Goal: Information Seeking & Learning: Learn about a topic

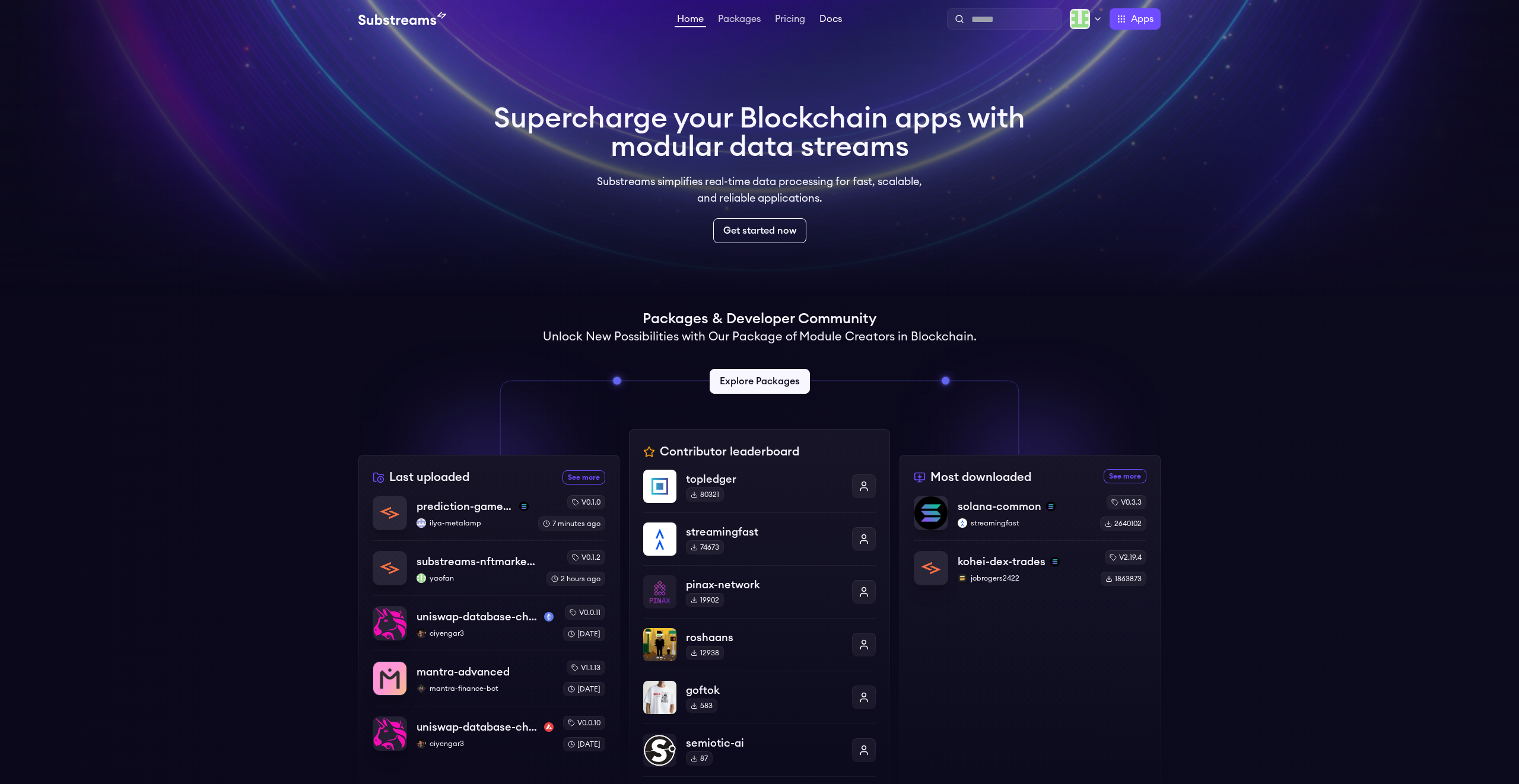
click at [833, 24] on link "Docs" at bounding box center [831, 19] width 28 height 12
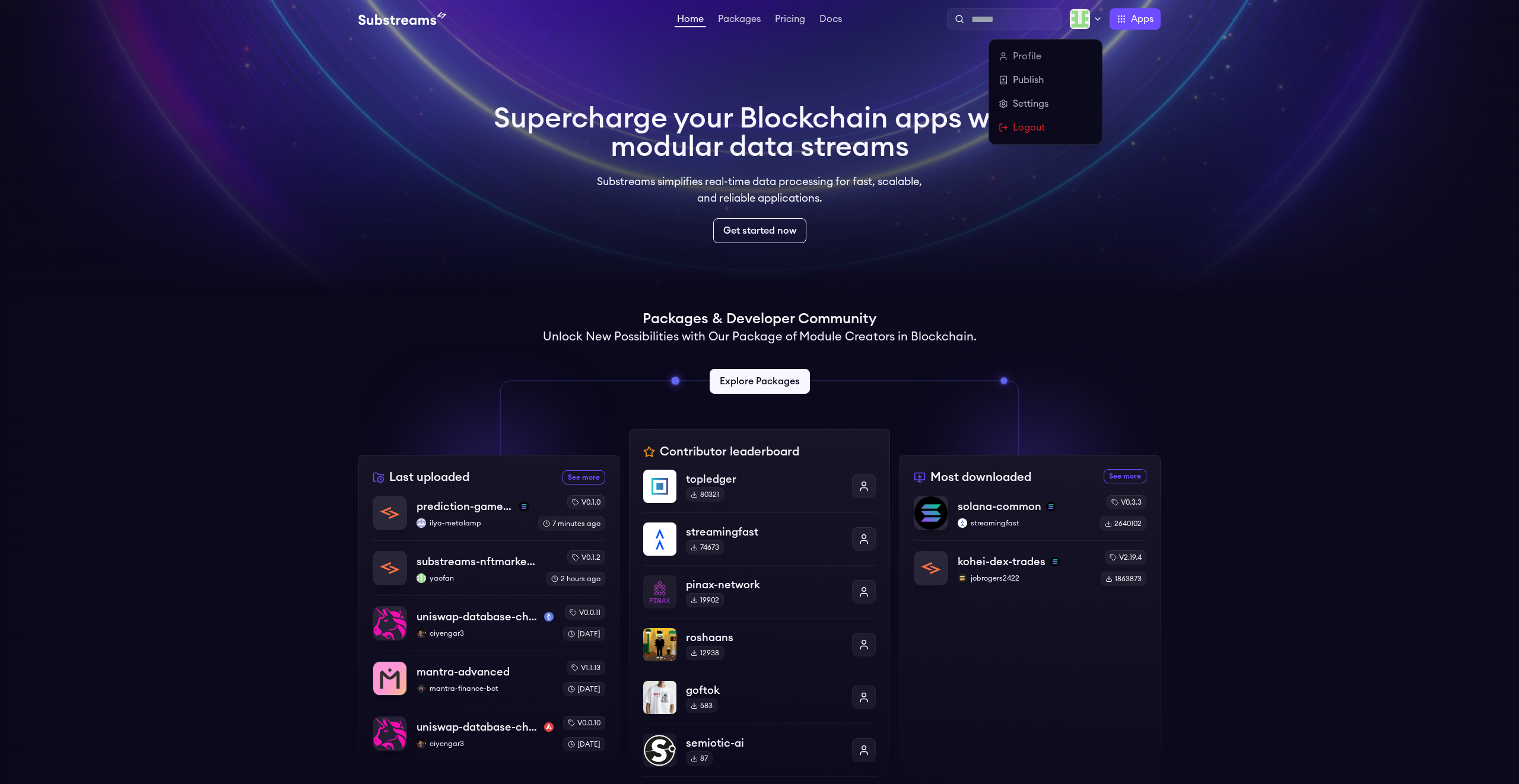
click at [1085, 21] on img at bounding box center [1079, 18] width 21 height 21
click at [1027, 105] on link "Settings" at bounding box center [1046, 103] width 94 height 14
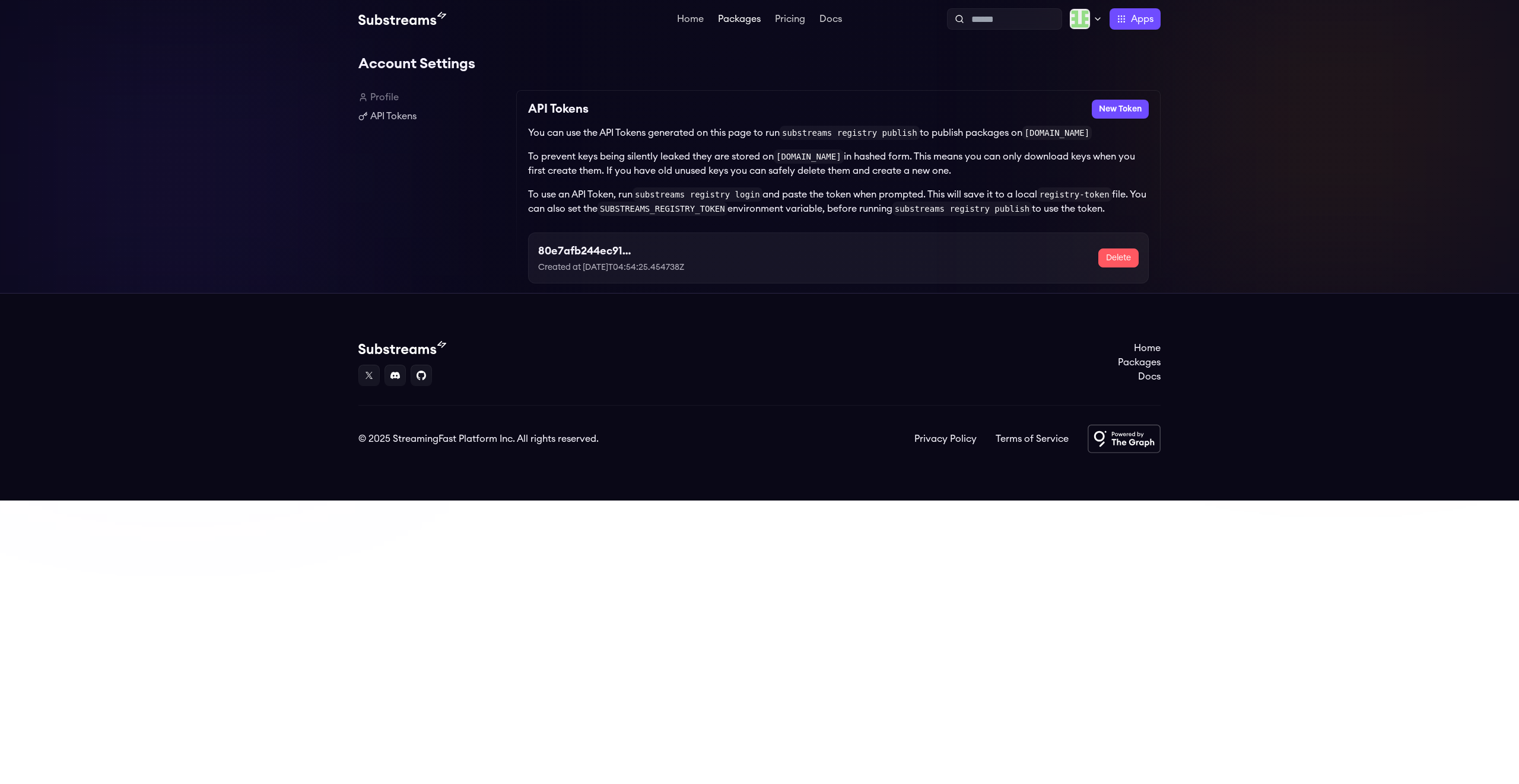
click at [750, 18] on link "Packages" at bounding box center [738, 19] width 47 height 12
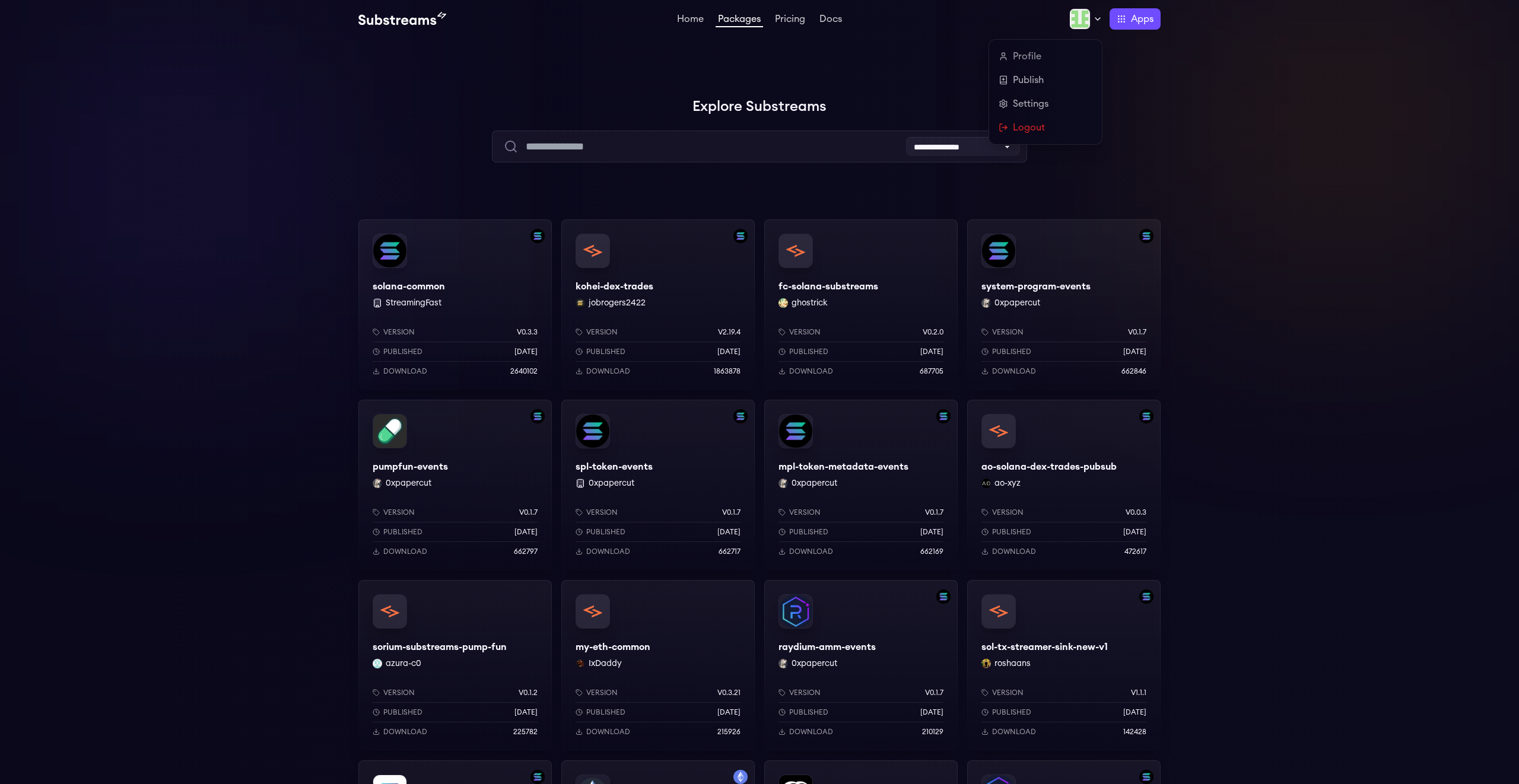
click at [1094, 18] on icon at bounding box center [1097, 18] width 9 height 9
click at [1028, 74] on link "Publish" at bounding box center [1046, 79] width 94 height 14
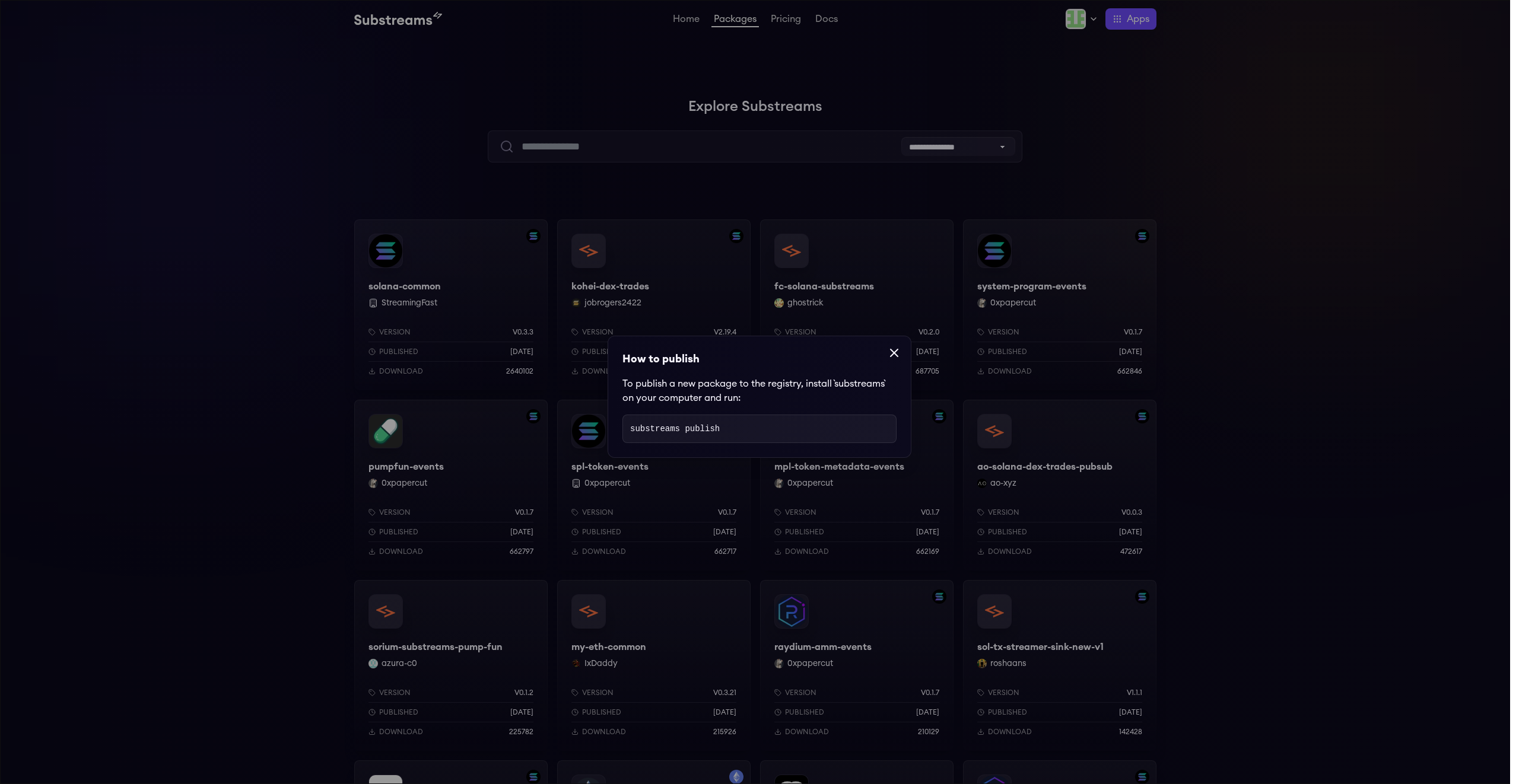
click at [895, 350] on icon at bounding box center [893, 352] width 14 height 14
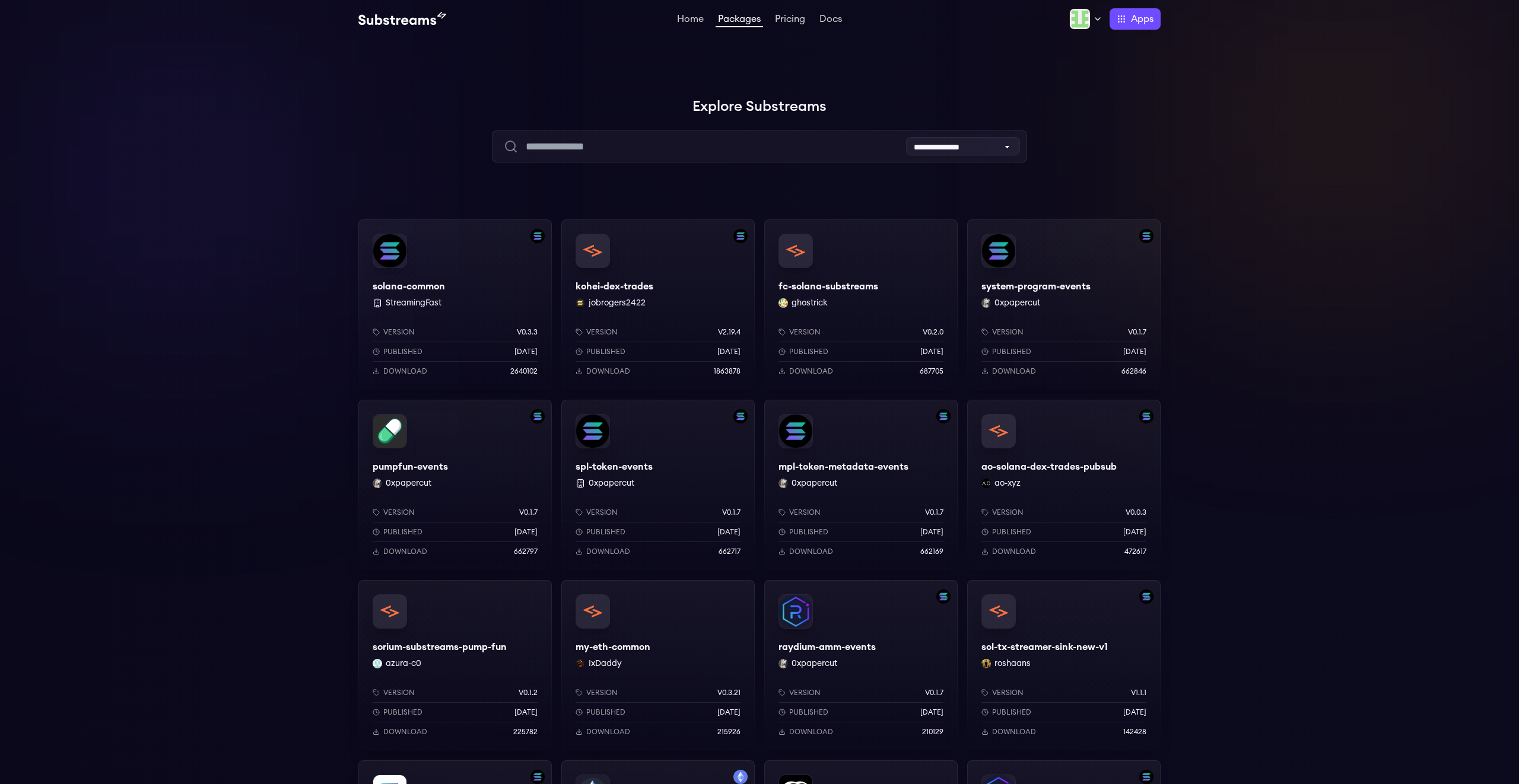
click at [474, 316] on div "Version v0.3.3 Published 7 months ago Download 2640102" at bounding box center [455, 349] width 194 height 82
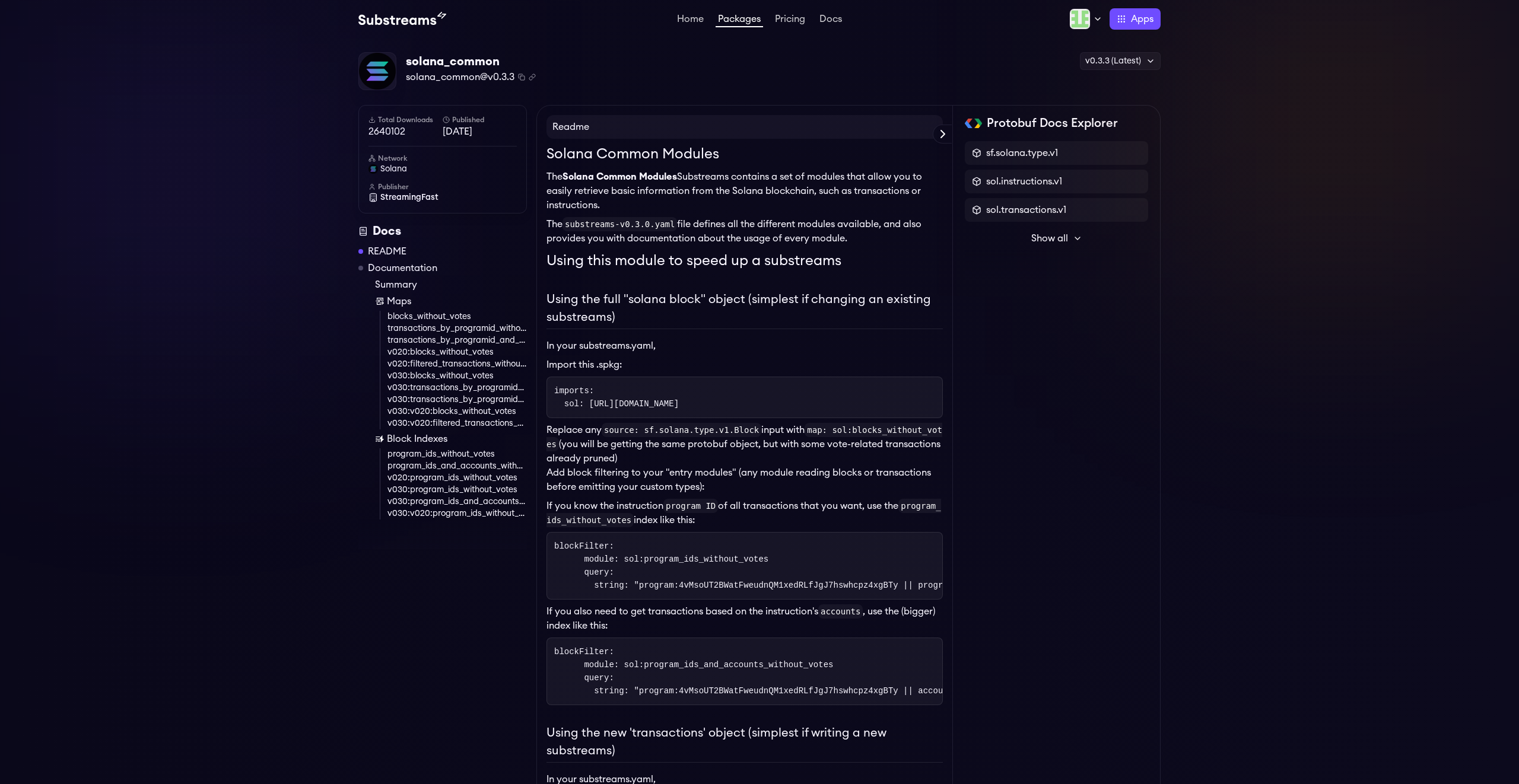
click at [863, 124] on h4 "Readme" at bounding box center [744, 127] width 396 height 24
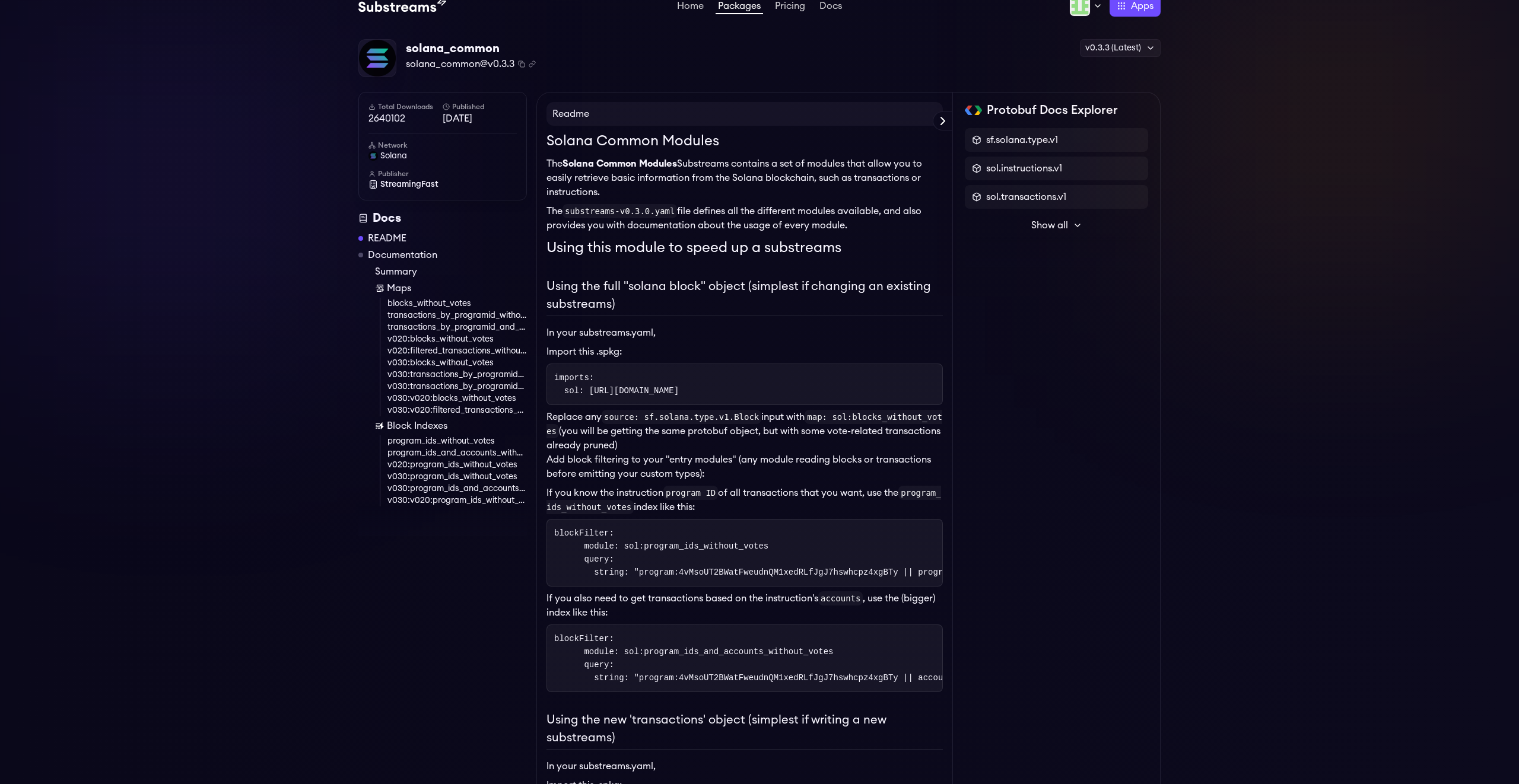
scroll to position [14, 0]
click at [1059, 232] on button "Show all" at bounding box center [1056, 224] width 184 height 24
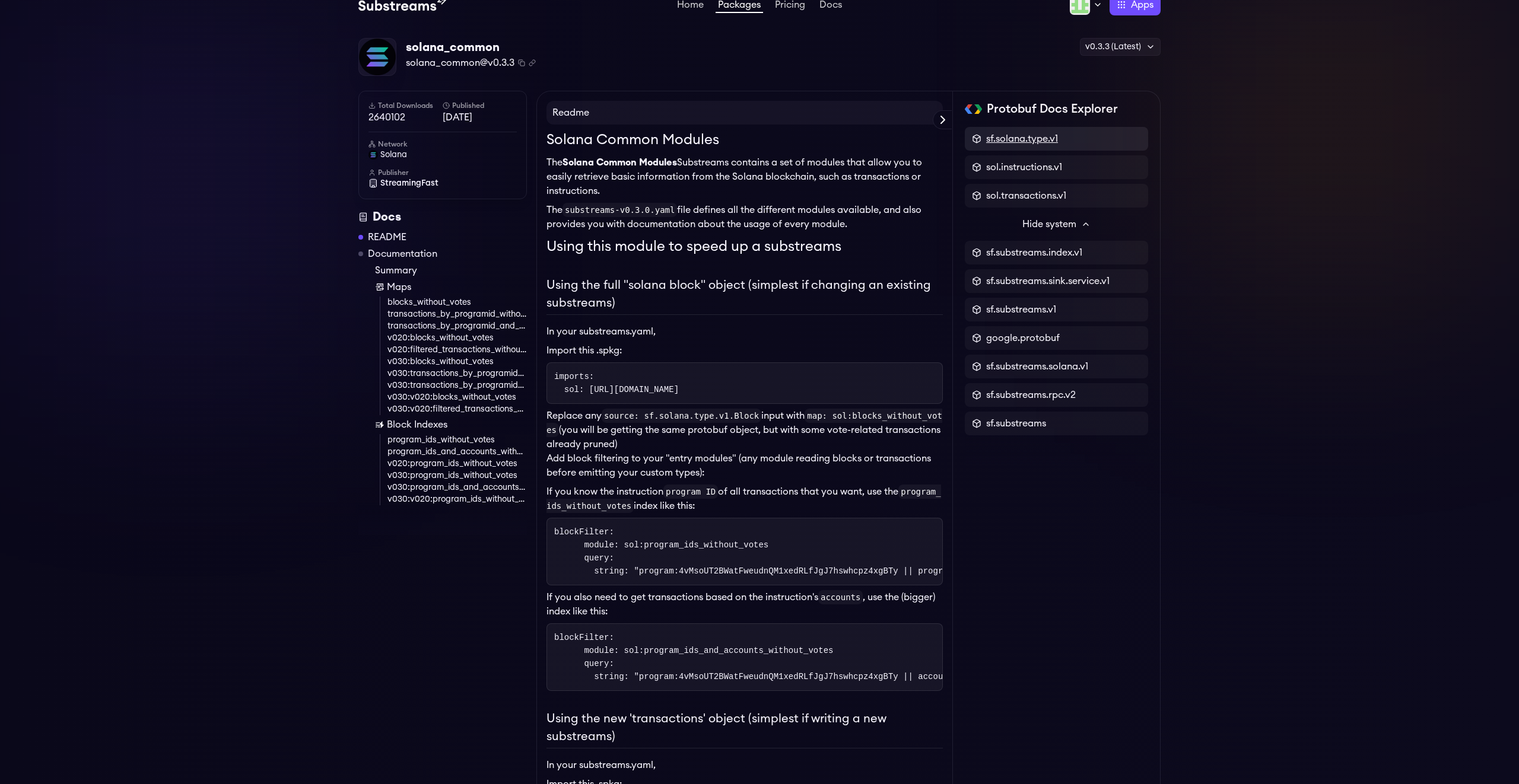
click at [1027, 137] on span "sf.solana.type.v1" at bounding box center [1022, 138] width 72 height 14
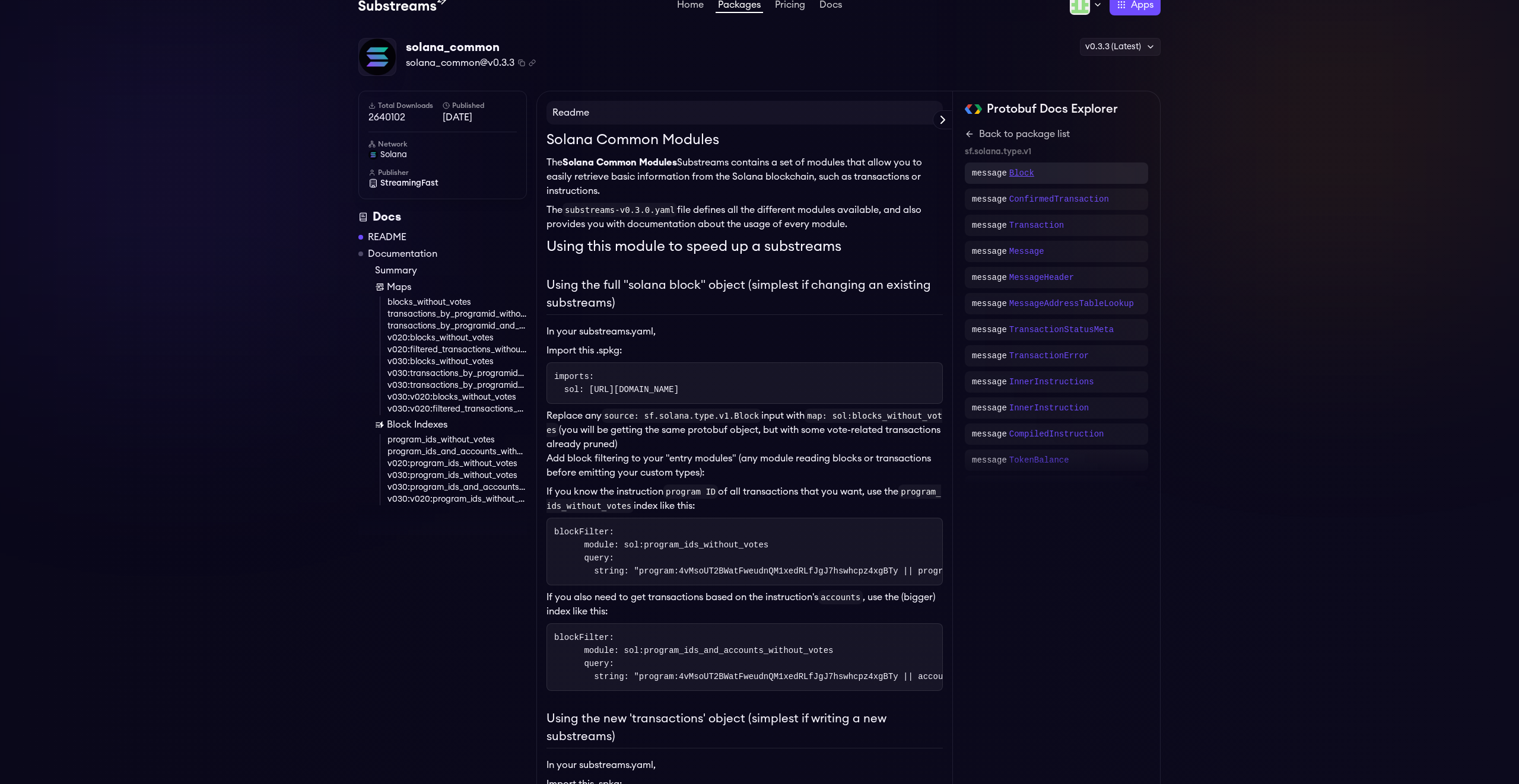
click at [1018, 173] on p "Block" at bounding box center [1021, 172] width 25 height 12
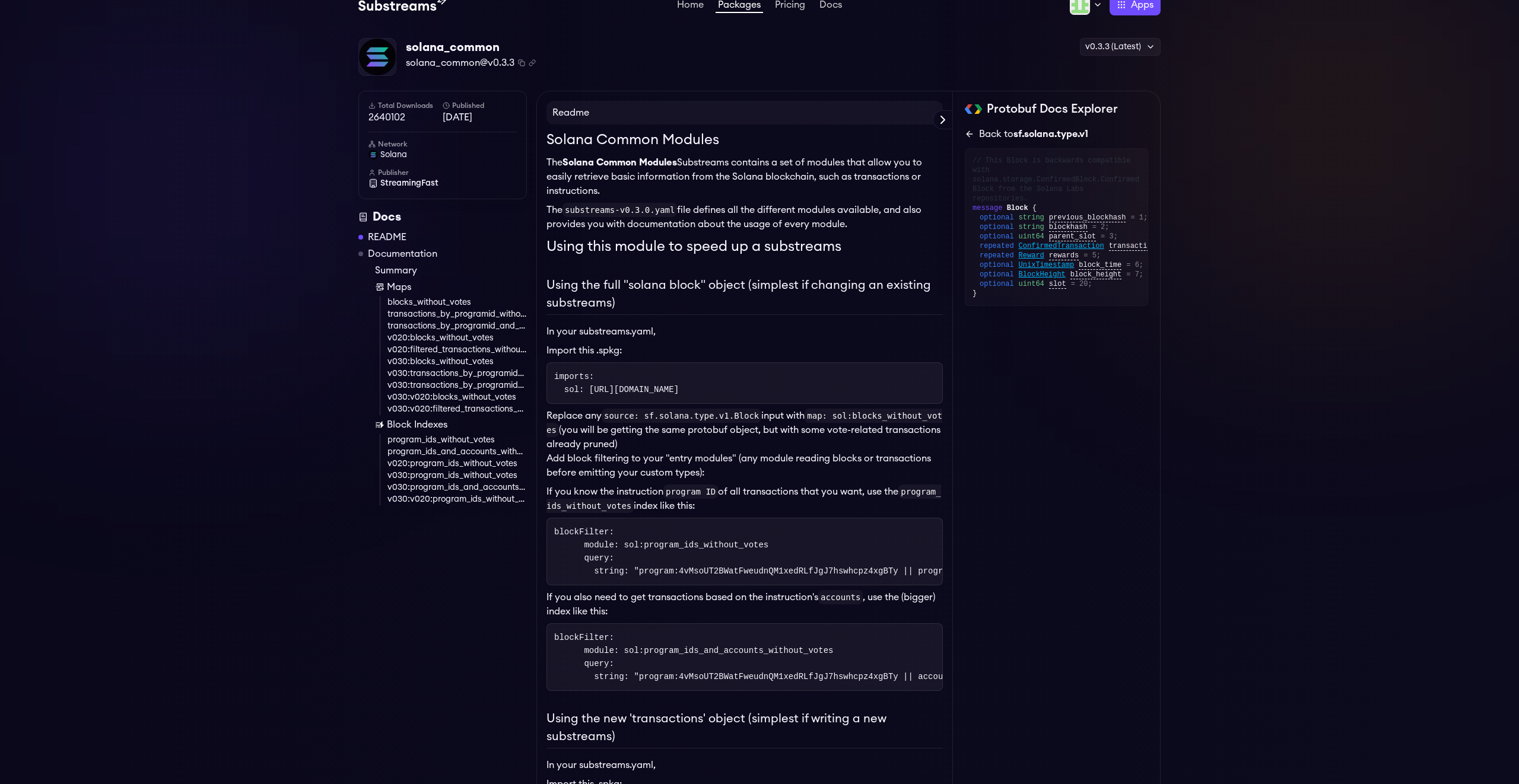
click at [971, 132] on icon at bounding box center [969, 134] width 9 height 9
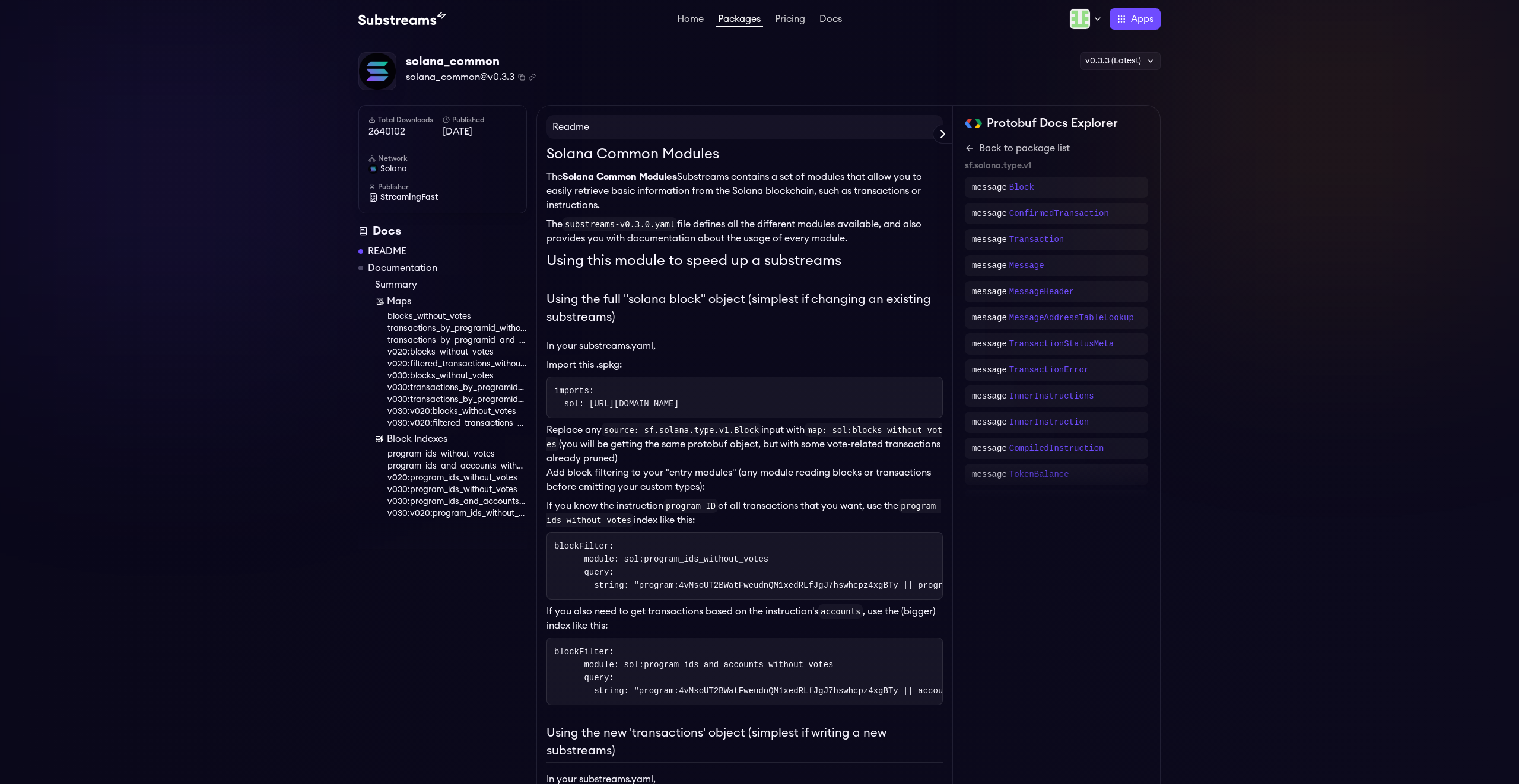
click at [971, 132] on div "Protobuf Docs Explorer sf.solana.type.v1 sol.instructions.v1 sol.transactions.v…" at bounding box center [1056, 306] width 184 height 382
click at [811, 304] on h2 "Using the full "solana block" object (simplest if changing an existing substrea…" at bounding box center [744, 310] width 396 height 39
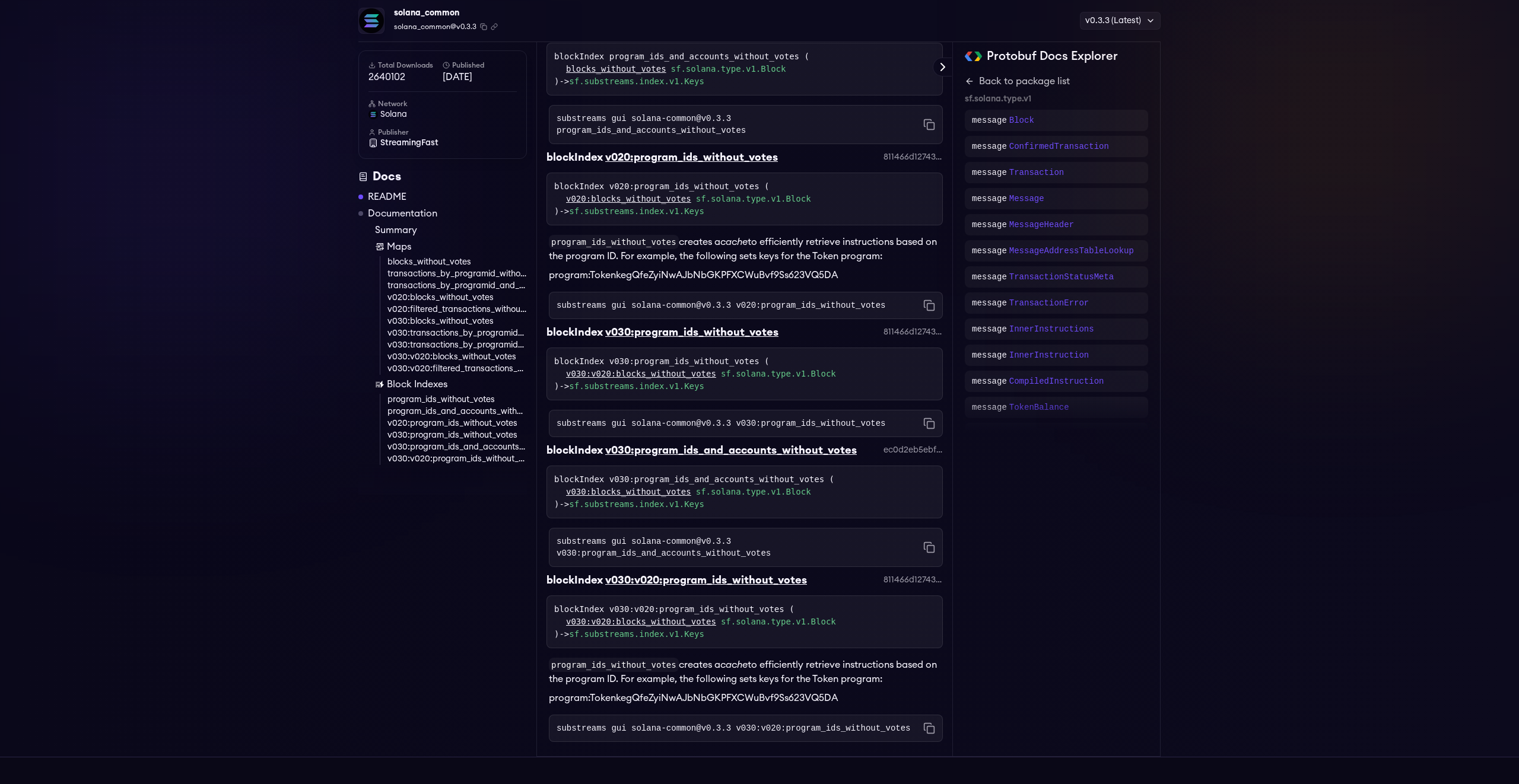
scroll to position [4458, 0]
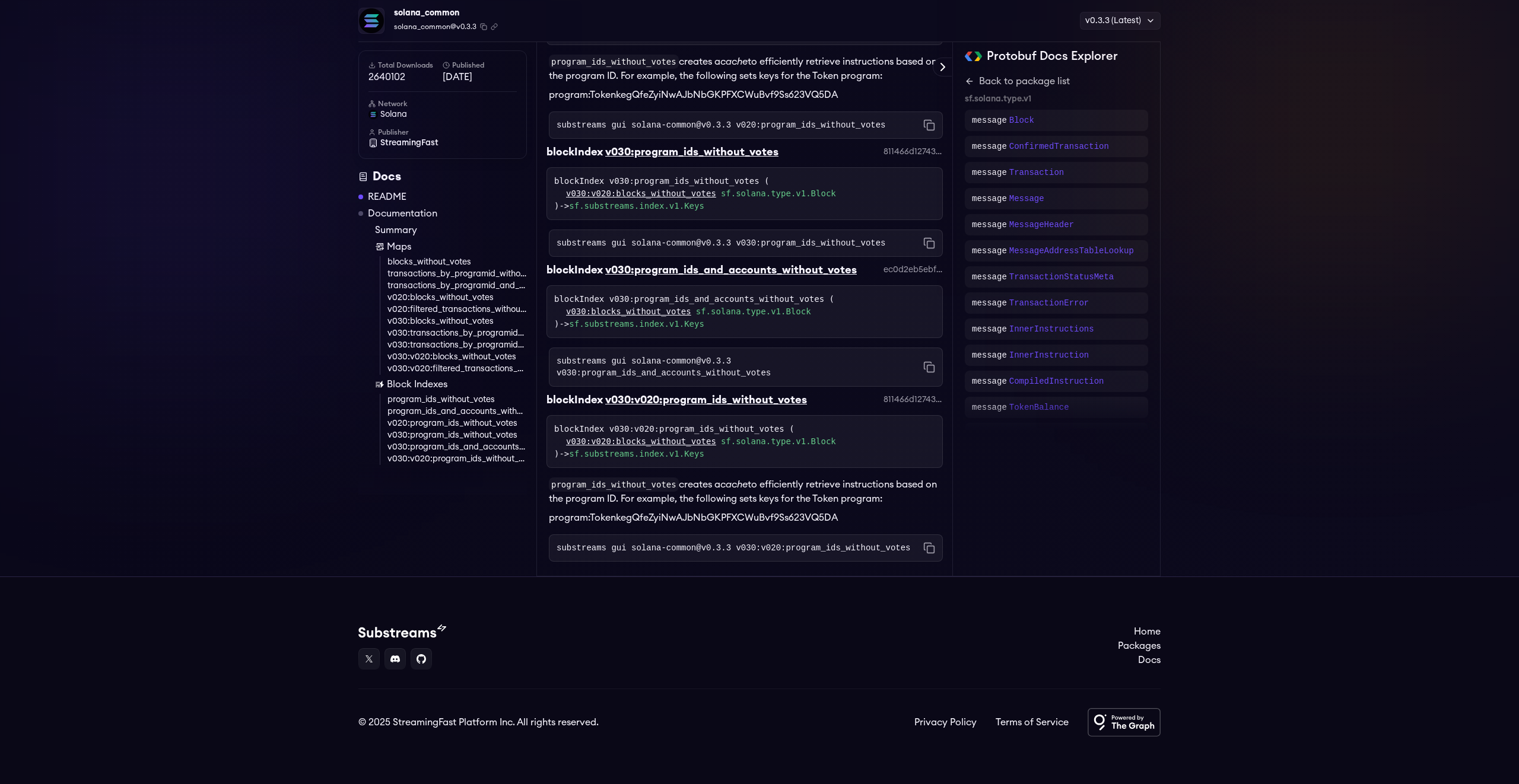
click at [762, 539] on div "substreams gui solana-common@v0.3.3 v030:v020:program_ids_without_votes Copied!" at bounding box center [746, 548] width 394 height 28
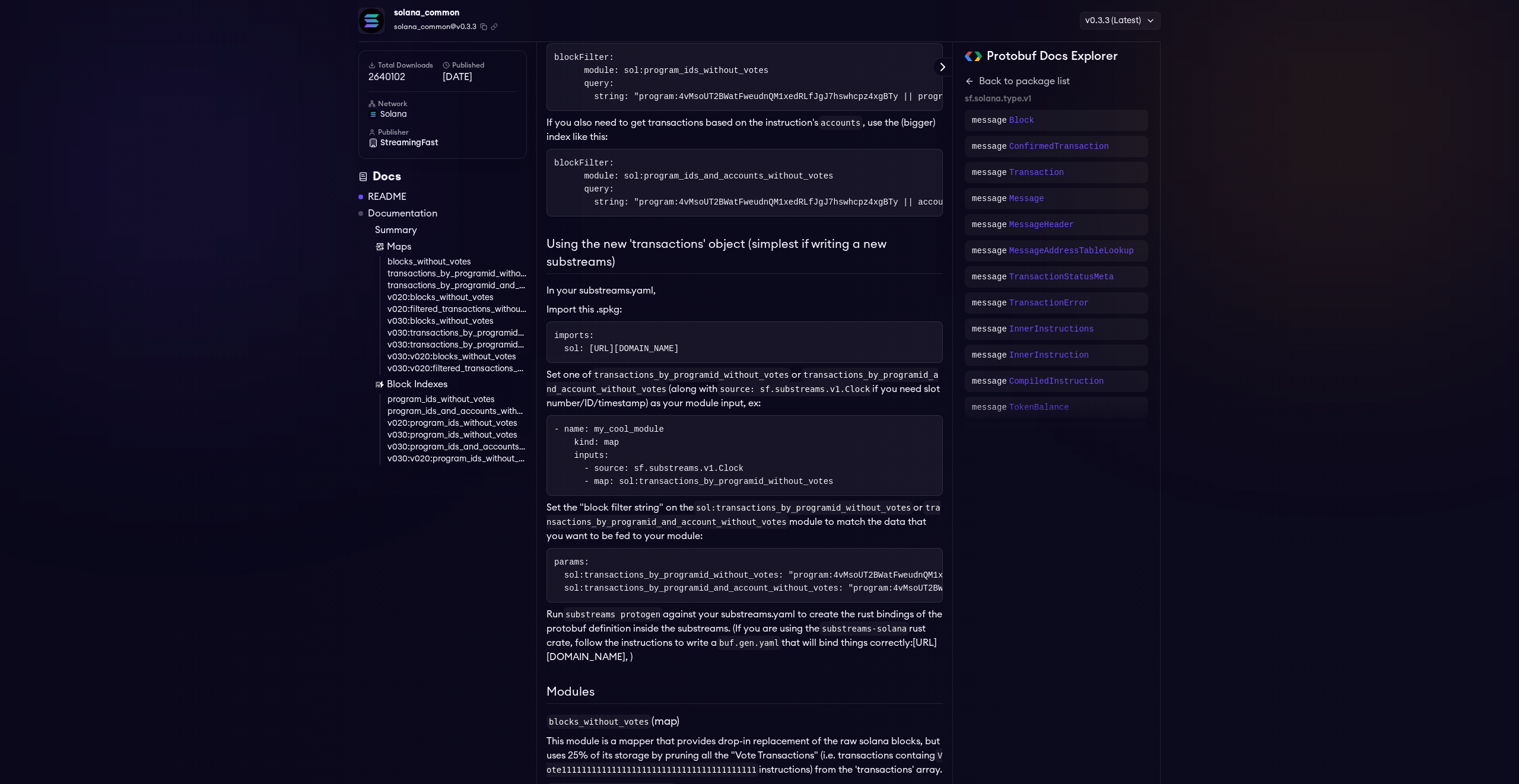
scroll to position [0, 0]
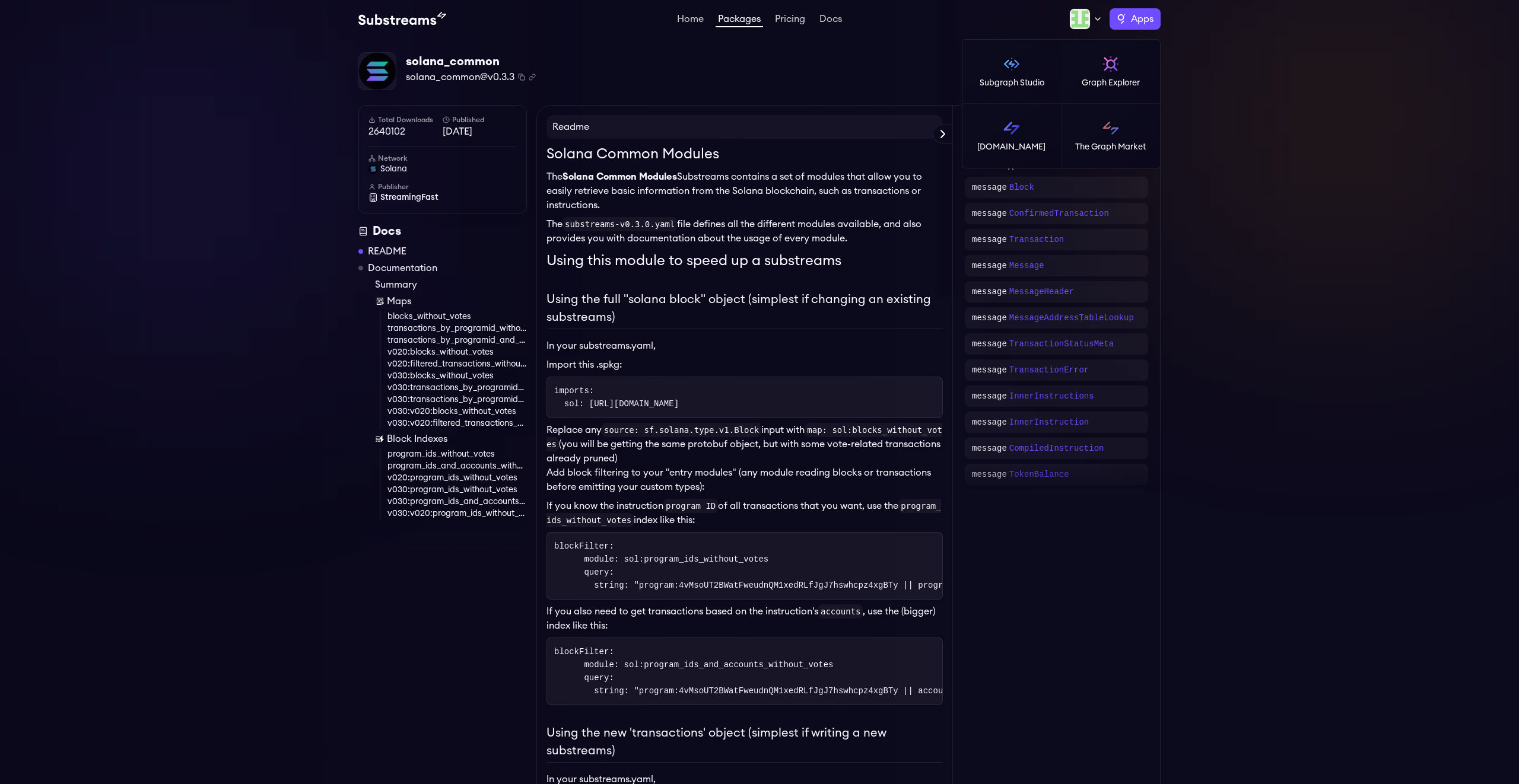
click at [1117, 18] on label "Apps" at bounding box center [1134, 18] width 51 height 21
click at [1011, 132] on img at bounding box center [1011, 128] width 19 height 19
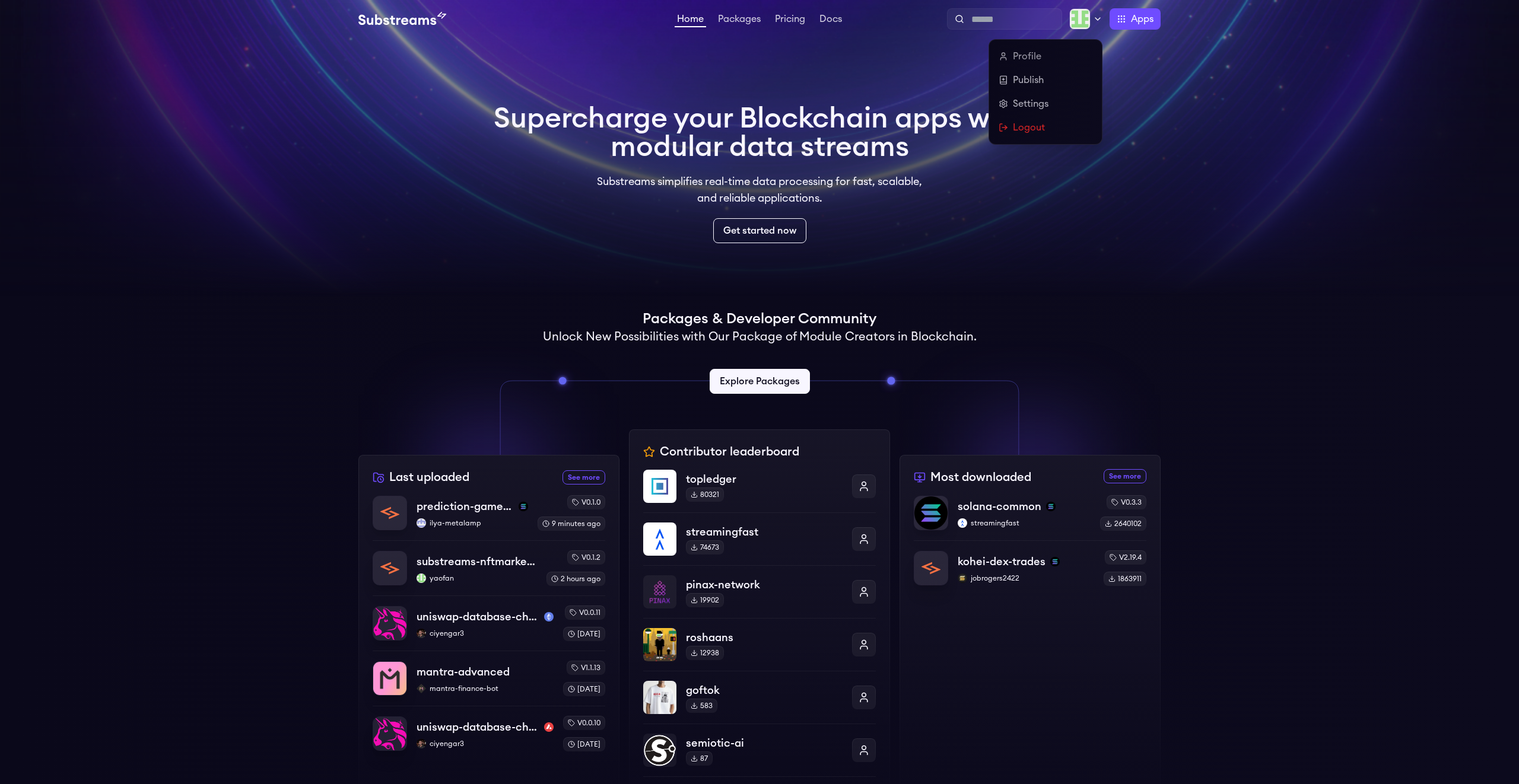
click at [1091, 22] on div at bounding box center [1085, 18] width 33 height 21
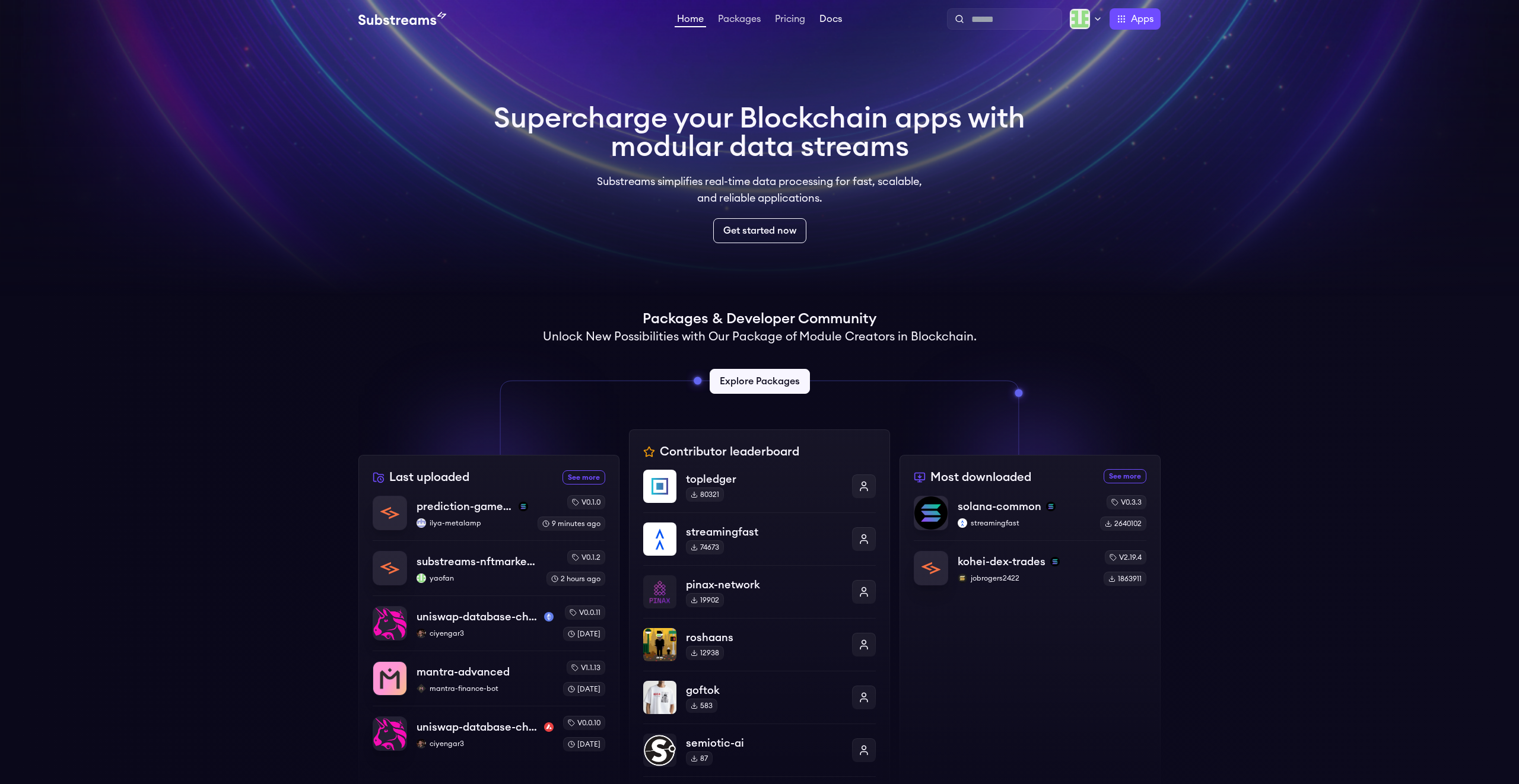
click at [836, 22] on link "Docs" at bounding box center [831, 19] width 28 height 12
click at [1095, 20] on icon at bounding box center [1097, 18] width 9 height 9
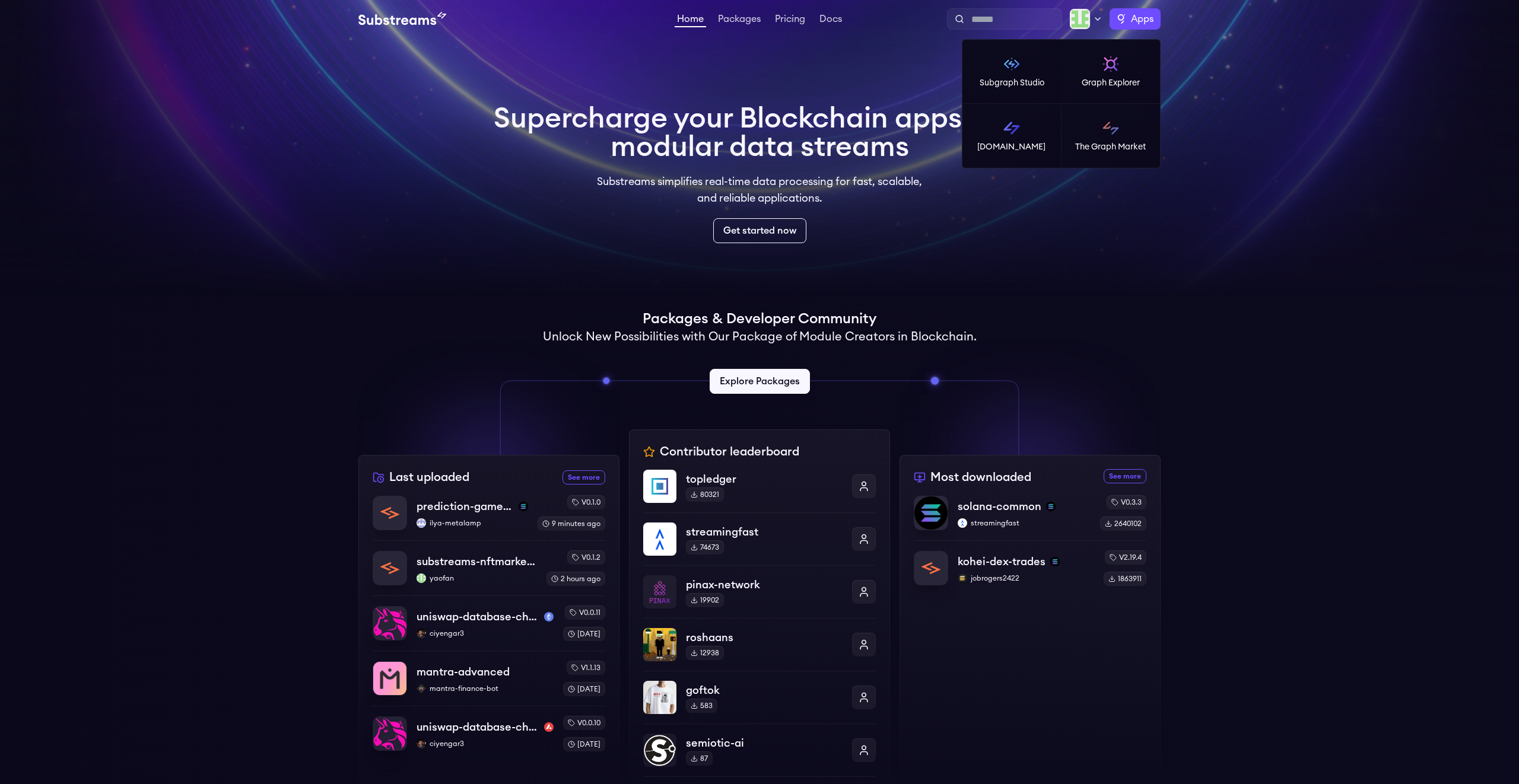
click at [1125, 19] on label "Apps" at bounding box center [1134, 18] width 51 height 21
click at [1112, 135] on img at bounding box center [1110, 128] width 19 height 19
